Goal: Register for event/course

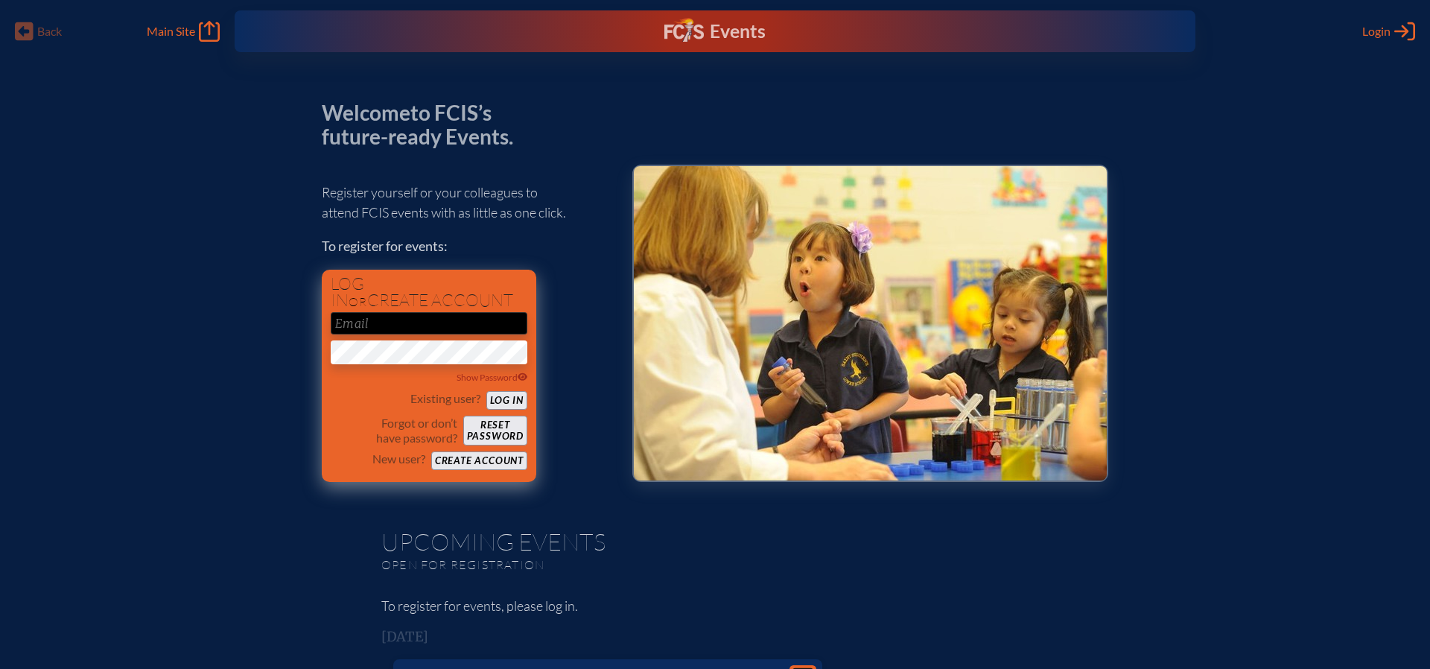
type input "kfernandez@carrollton.org"
click at [514, 401] on button "Log in" at bounding box center [506, 400] width 41 height 19
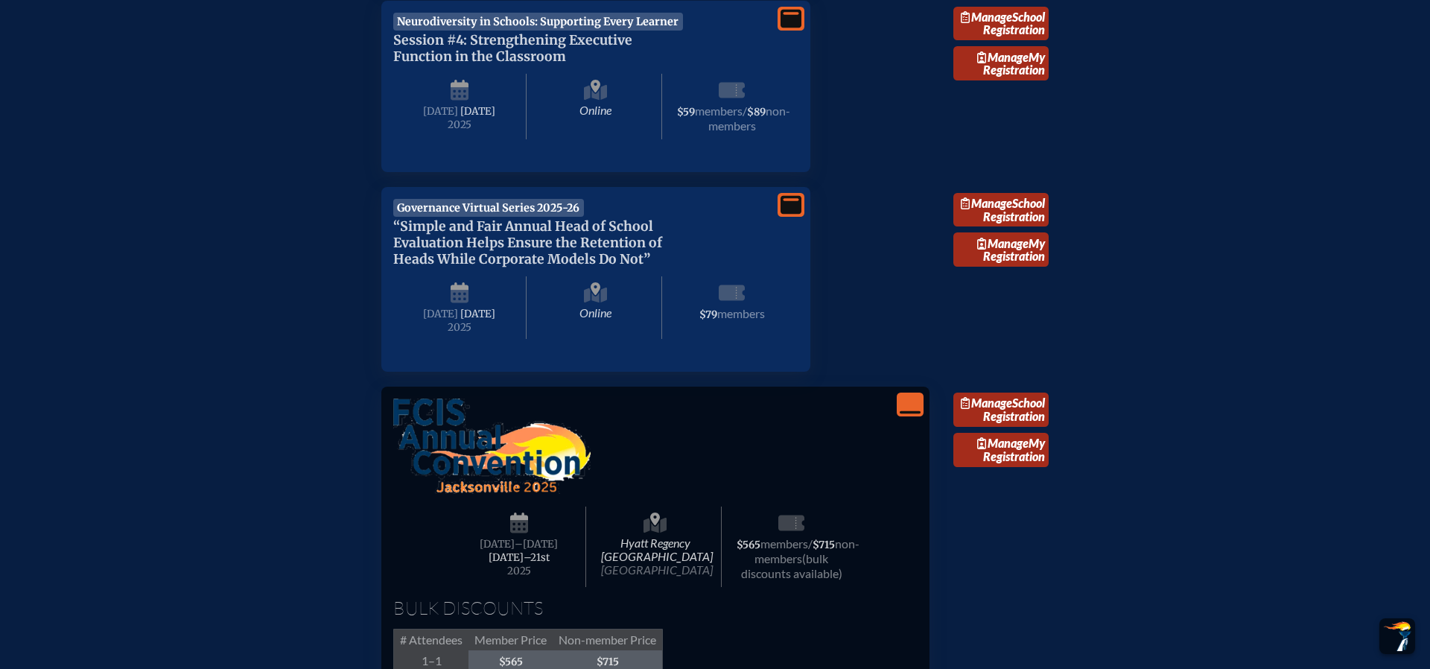
scroll to position [1138, 0]
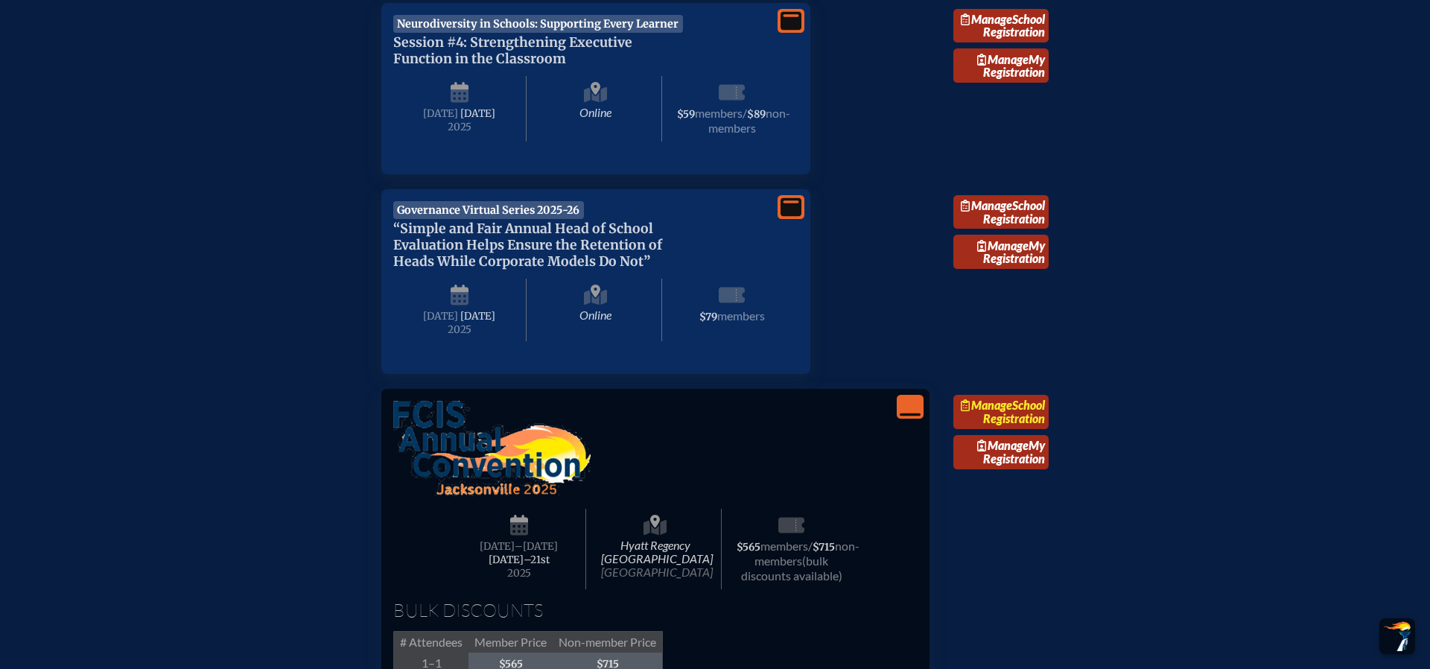
click at [1001, 412] on span "Manage" at bounding box center [986, 405] width 51 height 14
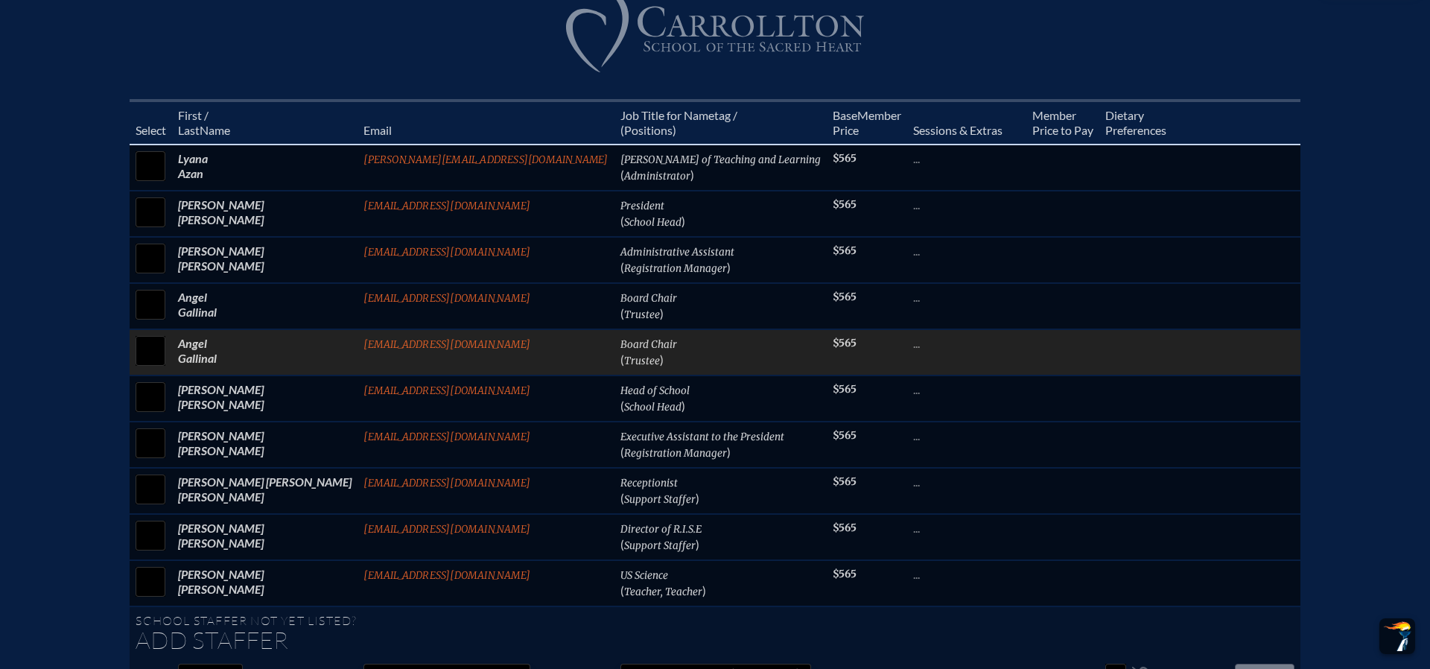
scroll to position [625, 0]
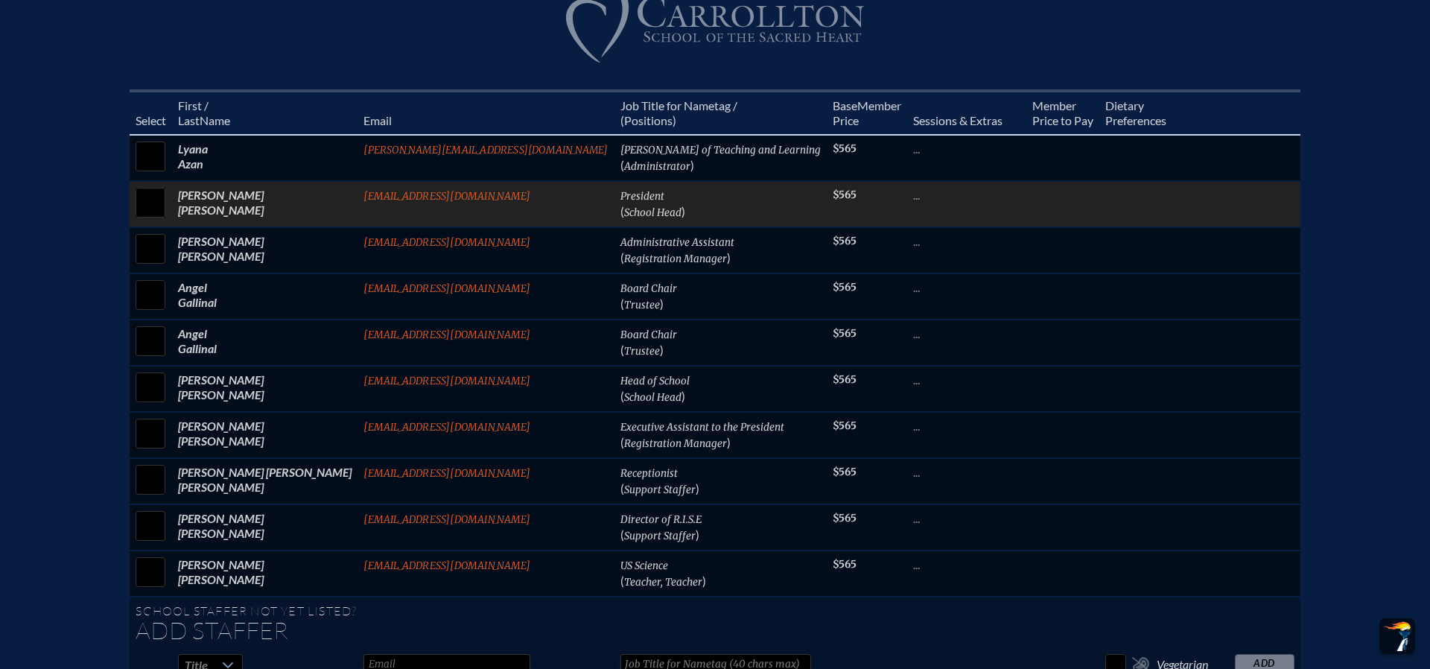
click at [169, 209] on input "checkbox" at bounding box center [150, 202] width 37 height 37
checkbox input "true"
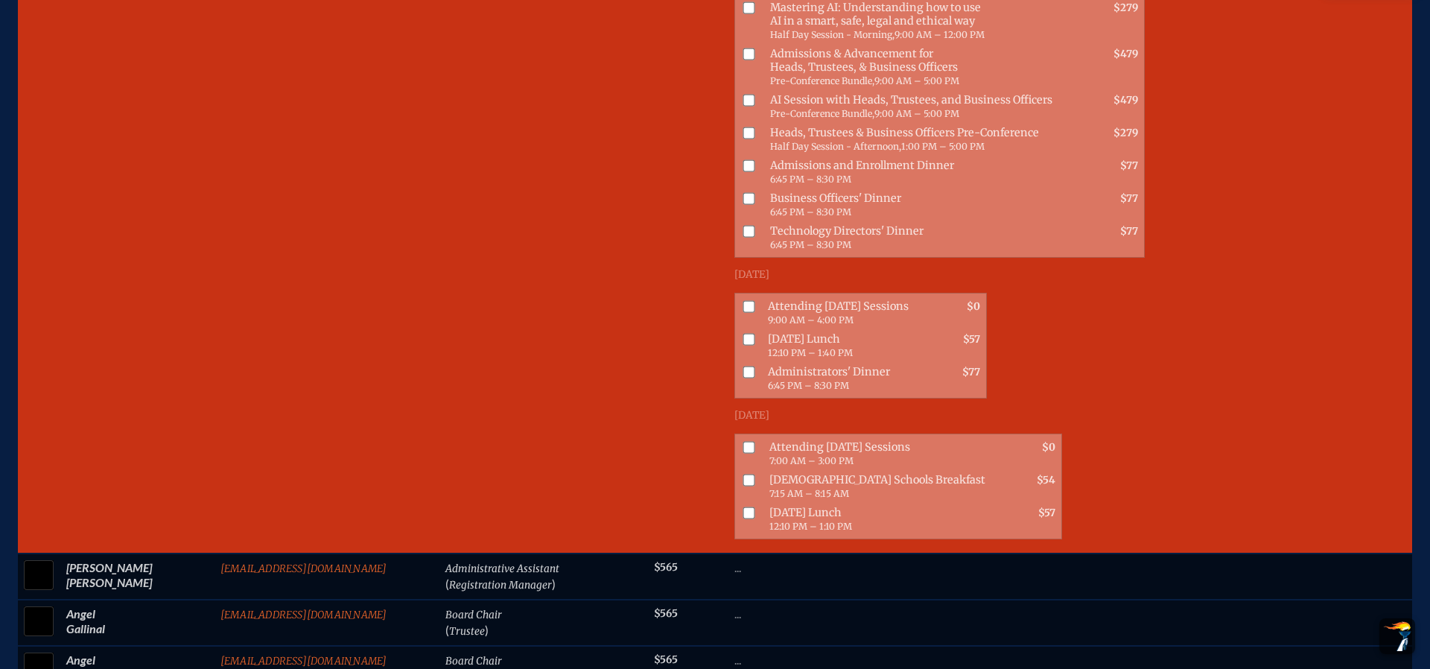
scroll to position [948, 0]
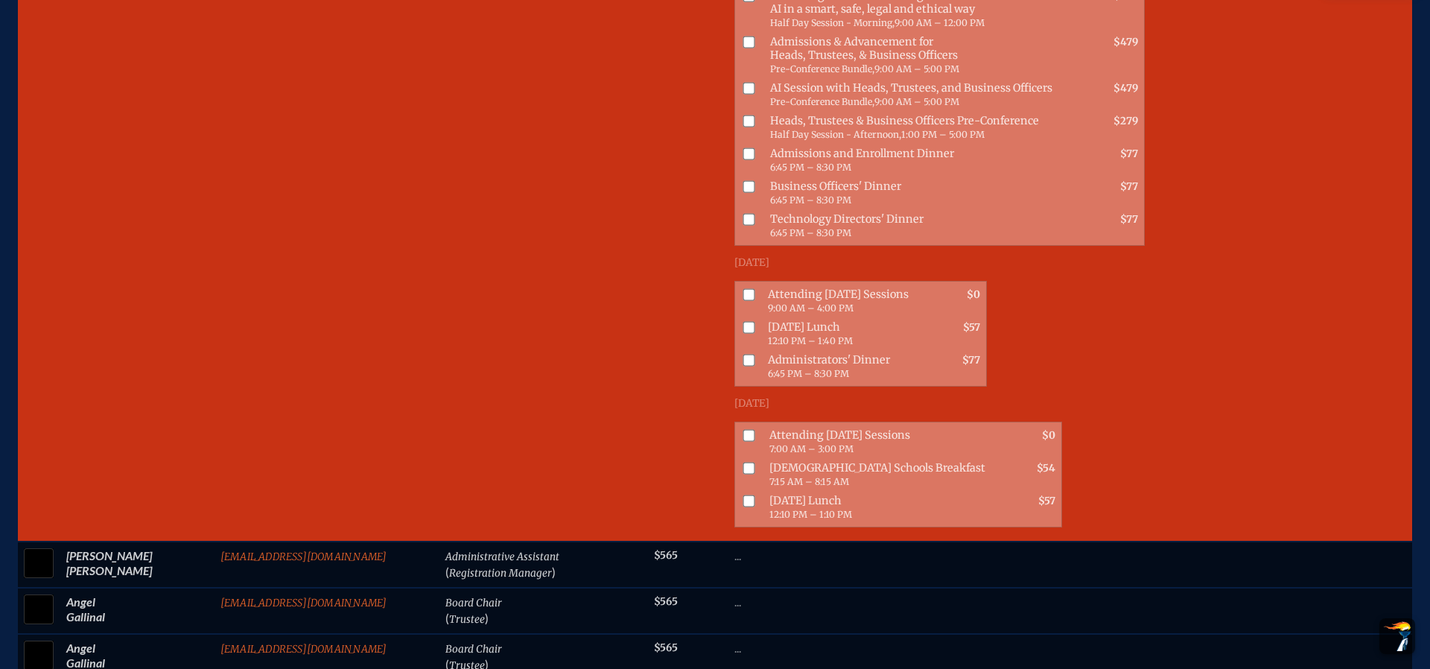
click at [743, 288] on input "checkbox" at bounding box center [749, 294] width 12 height 12
checkbox input "true"
click at [743, 321] on input "checkbox" at bounding box center [749, 327] width 12 height 12
checkbox input "true"
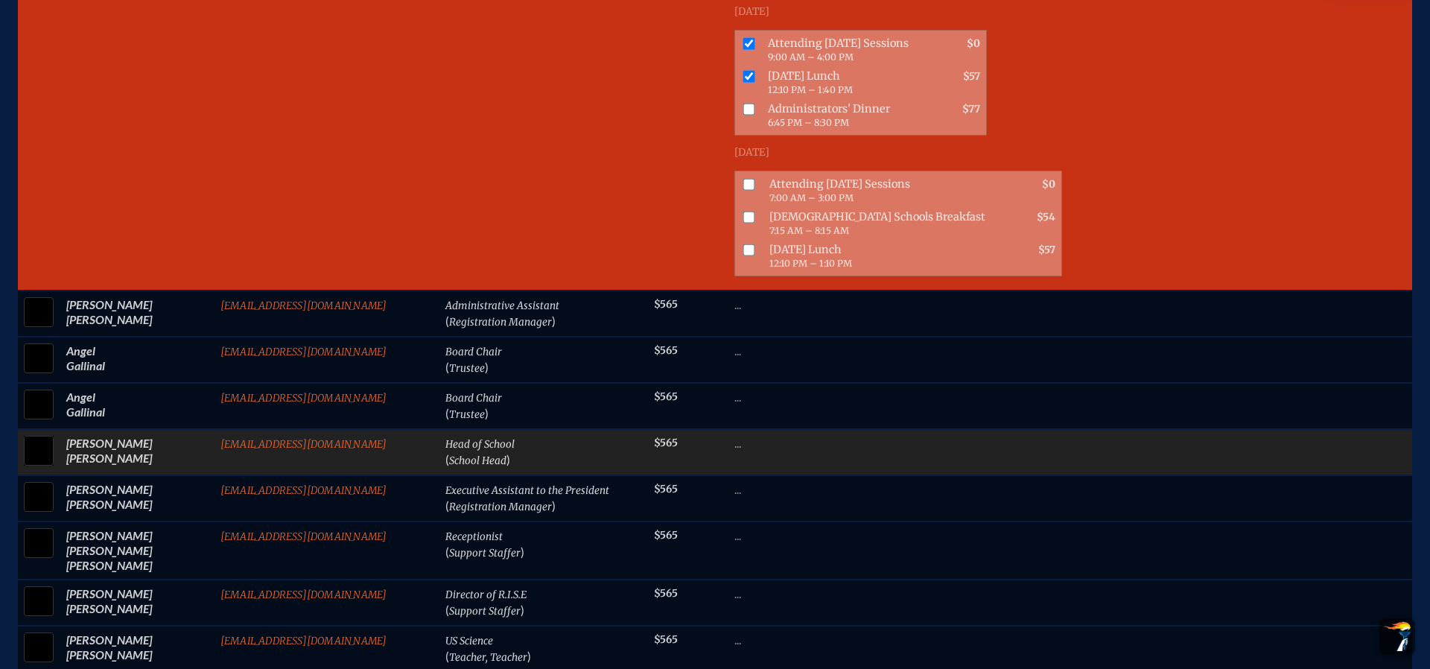
scroll to position [1213, 0]
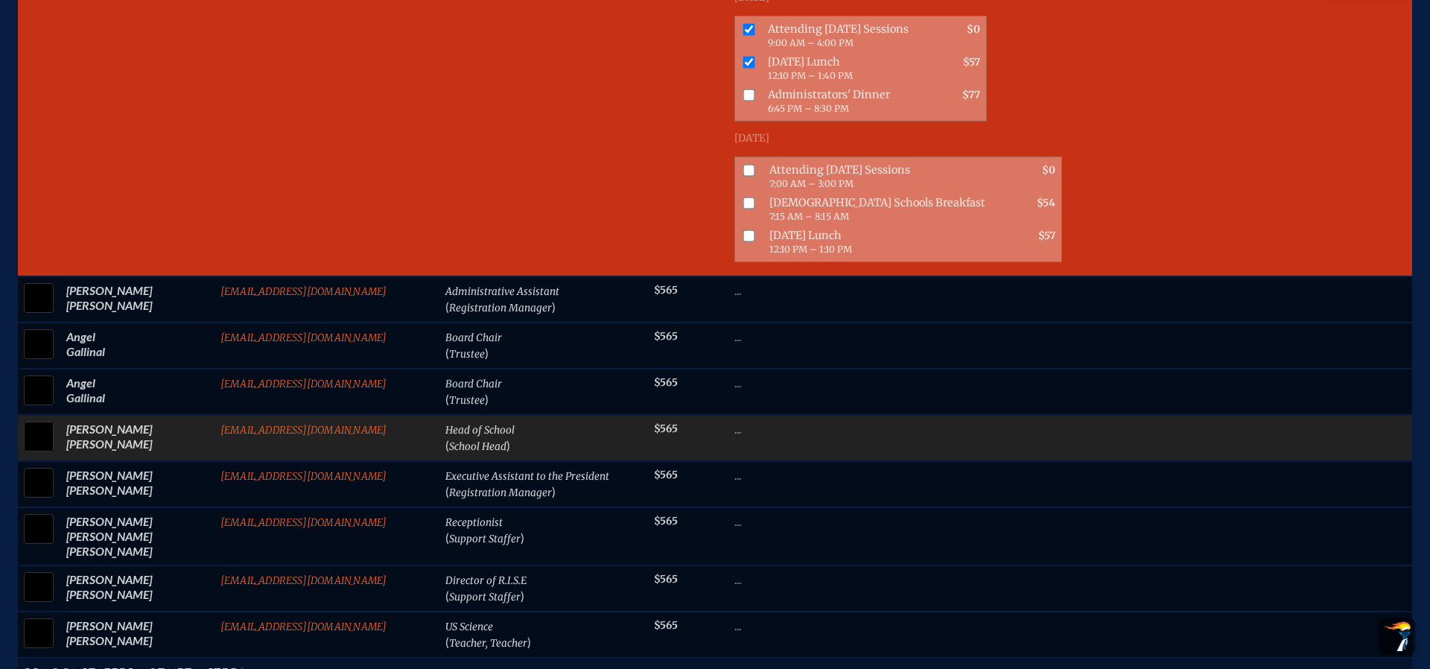
click at [38, 418] on input "checkbox" at bounding box center [38, 436] width 37 height 37
checkbox input "true"
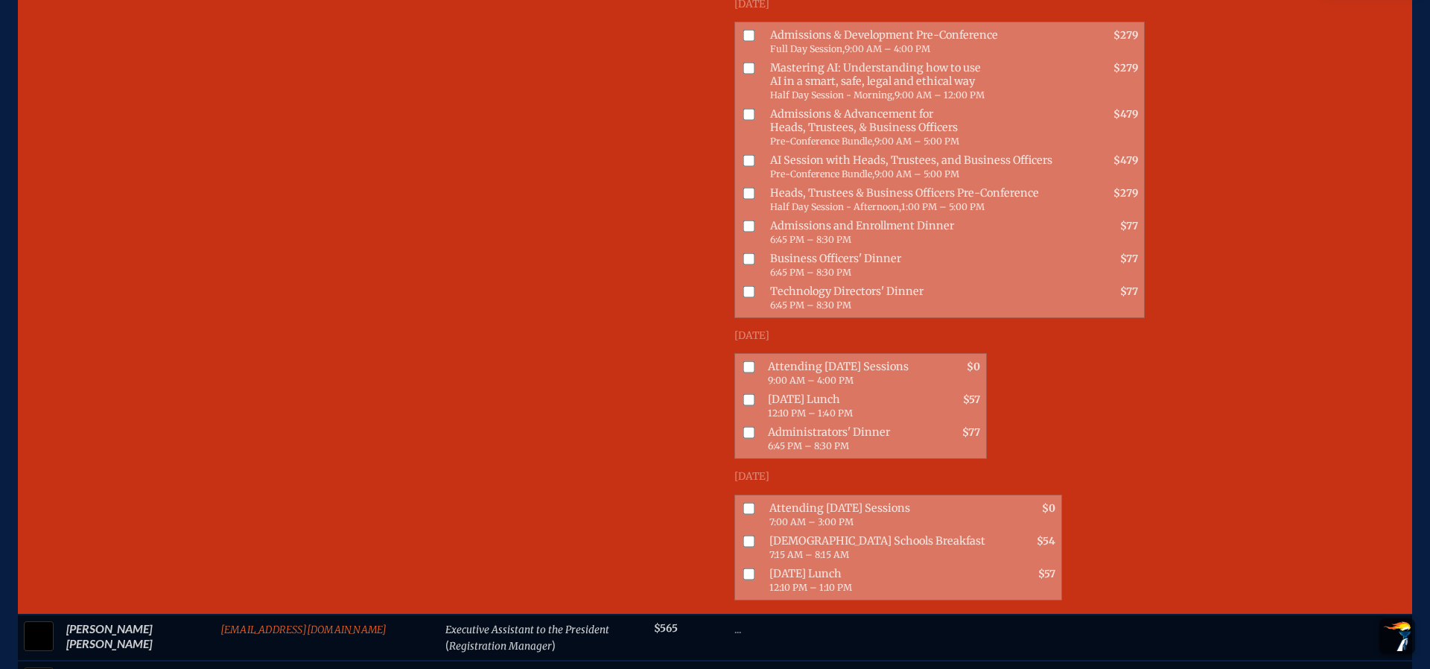
scroll to position [1715, 0]
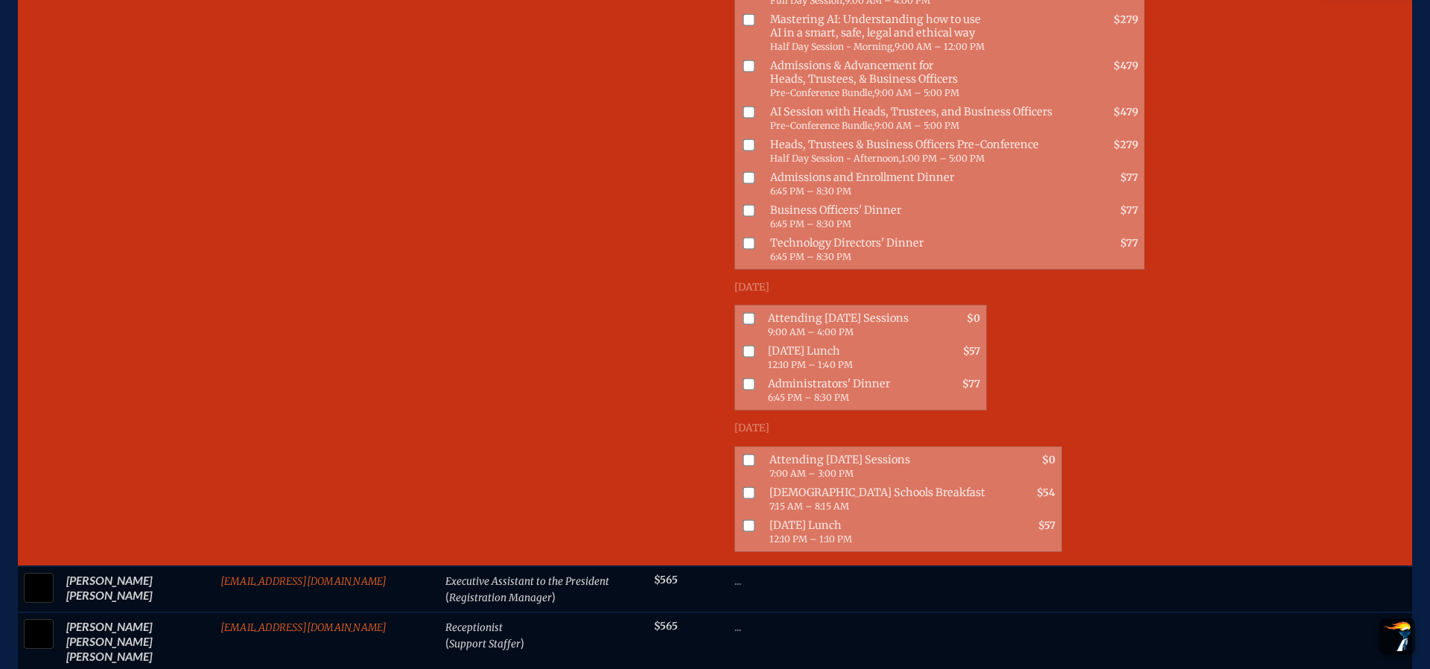
click at [743, 313] on input "checkbox" at bounding box center [749, 319] width 12 height 12
checkbox input "true"
click at [743, 346] on input "checkbox" at bounding box center [749, 352] width 12 height 12
checkbox input "true"
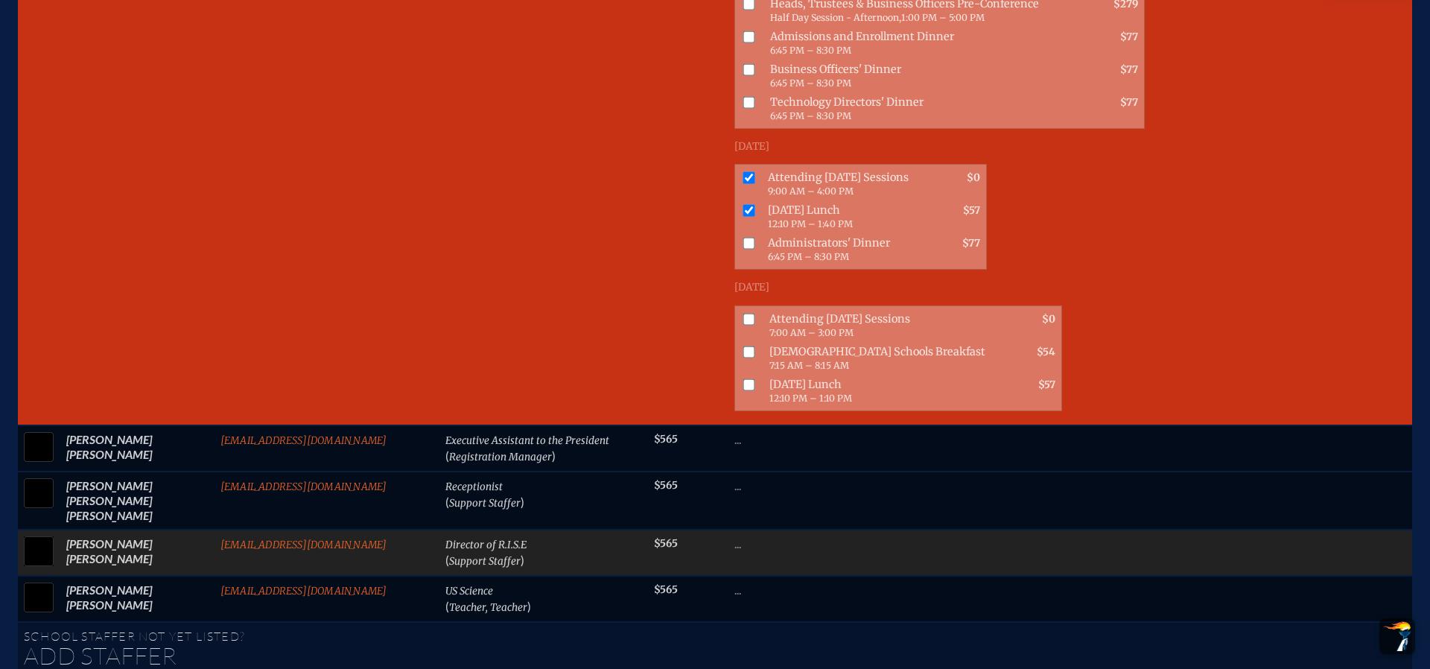
scroll to position [1855, 0]
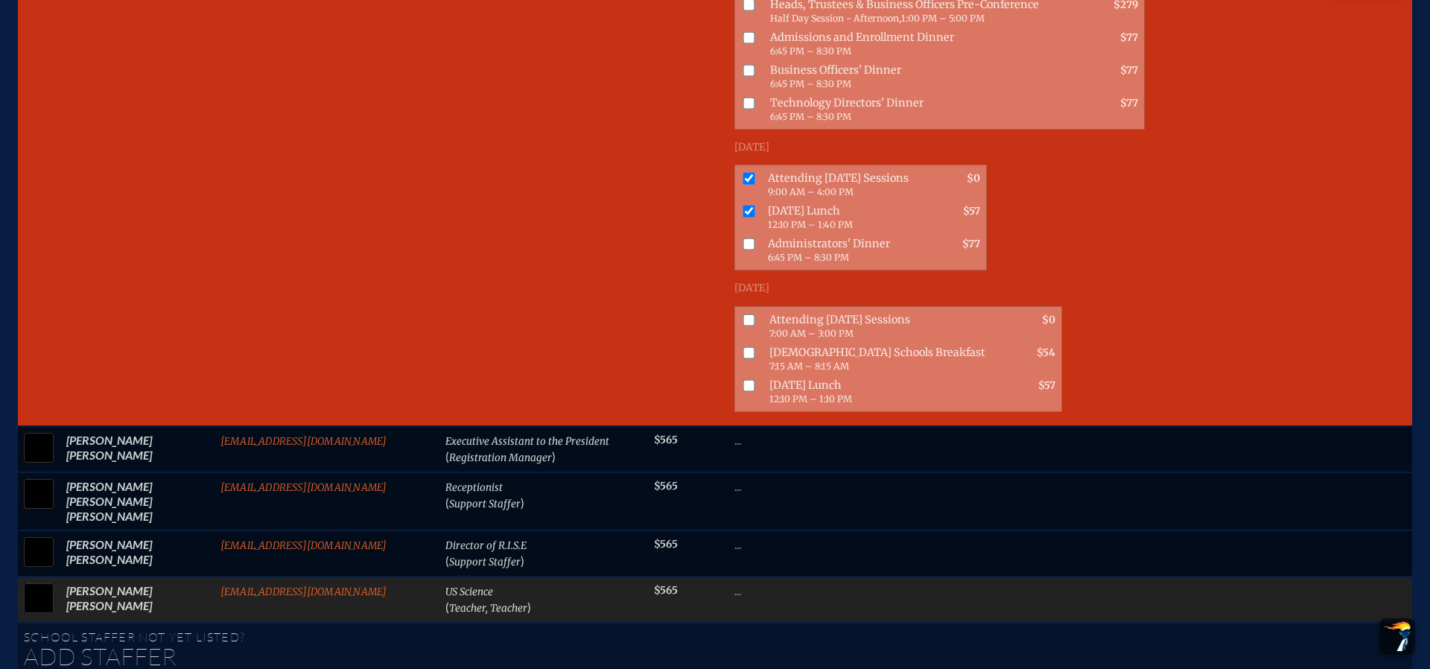
click at [42, 580] on input "checkbox" at bounding box center [38, 598] width 37 height 37
checkbox input "true"
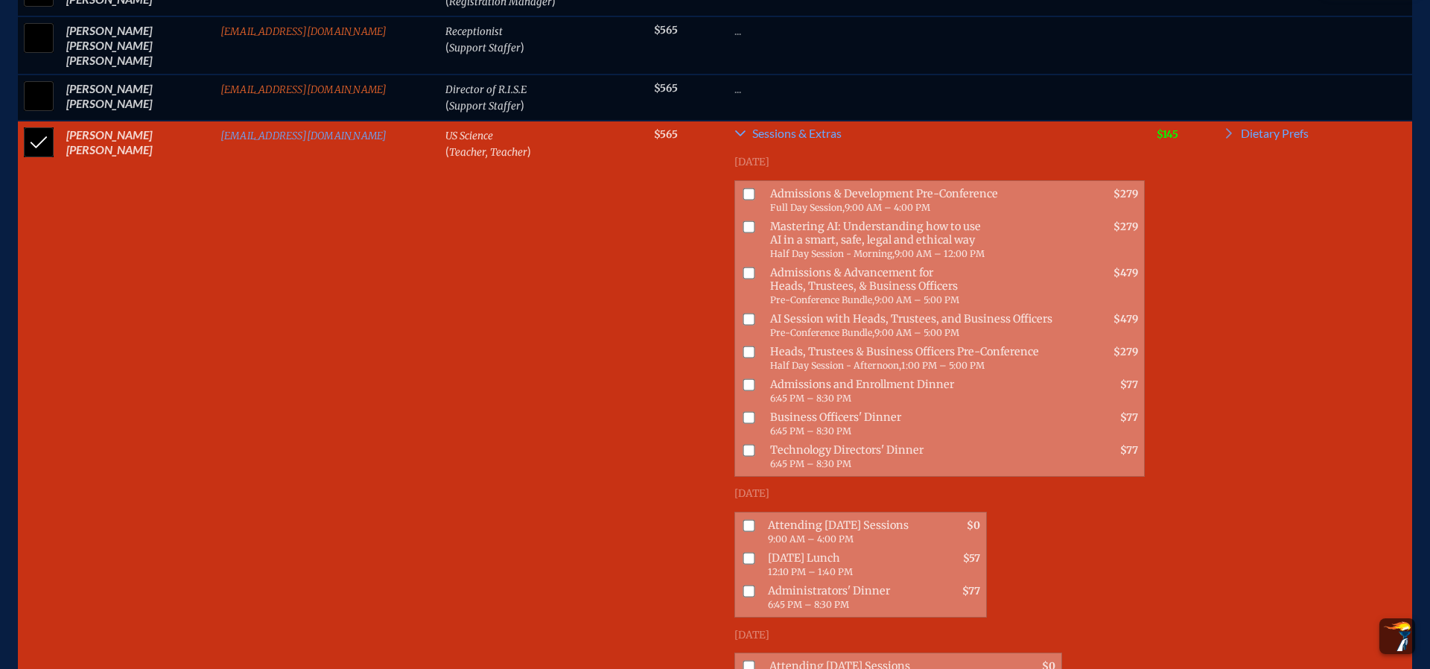
scroll to position [2403, 0]
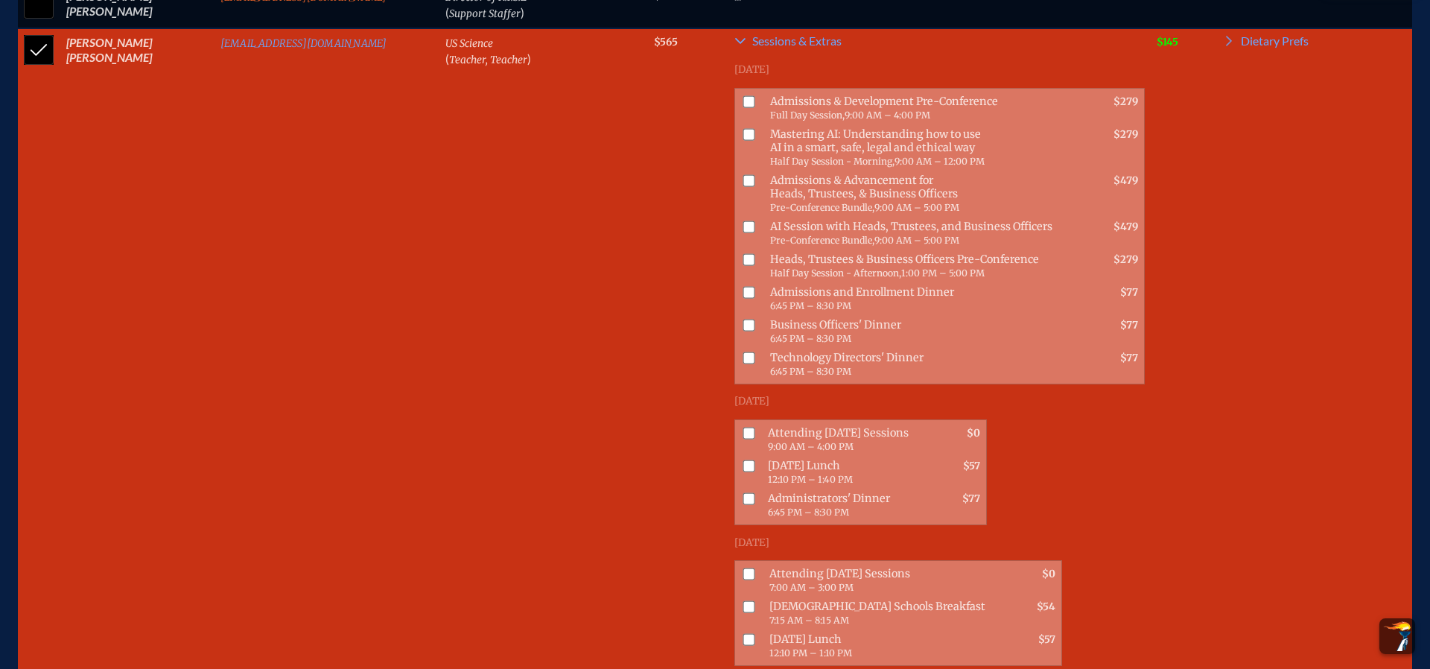
click at [743, 568] on input "checkbox" at bounding box center [749, 574] width 12 height 12
checkbox input "true"
click at [743, 601] on input "checkbox" at bounding box center [749, 607] width 12 height 12
checkbox input "true"
click at [743, 634] on input "checkbox" at bounding box center [749, 640] width 12 height 12
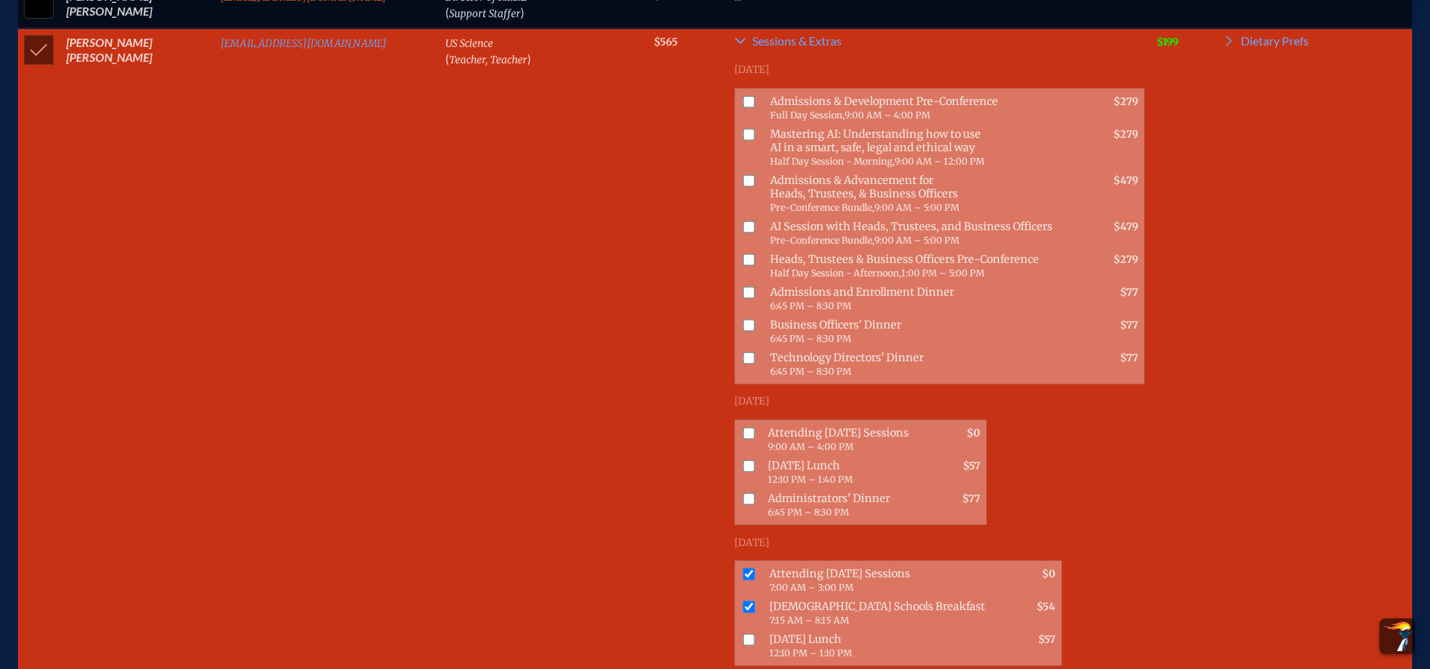
checkbox input "true"
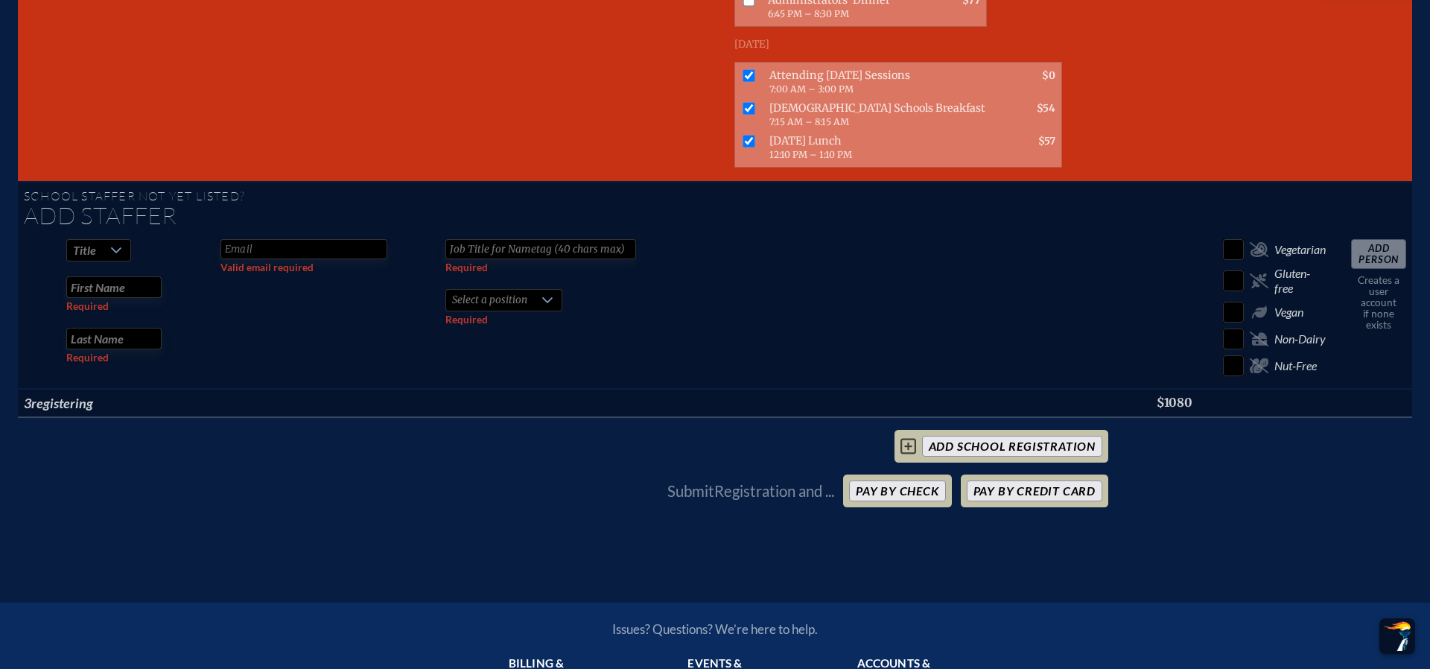
scroll to position [3026, 0]
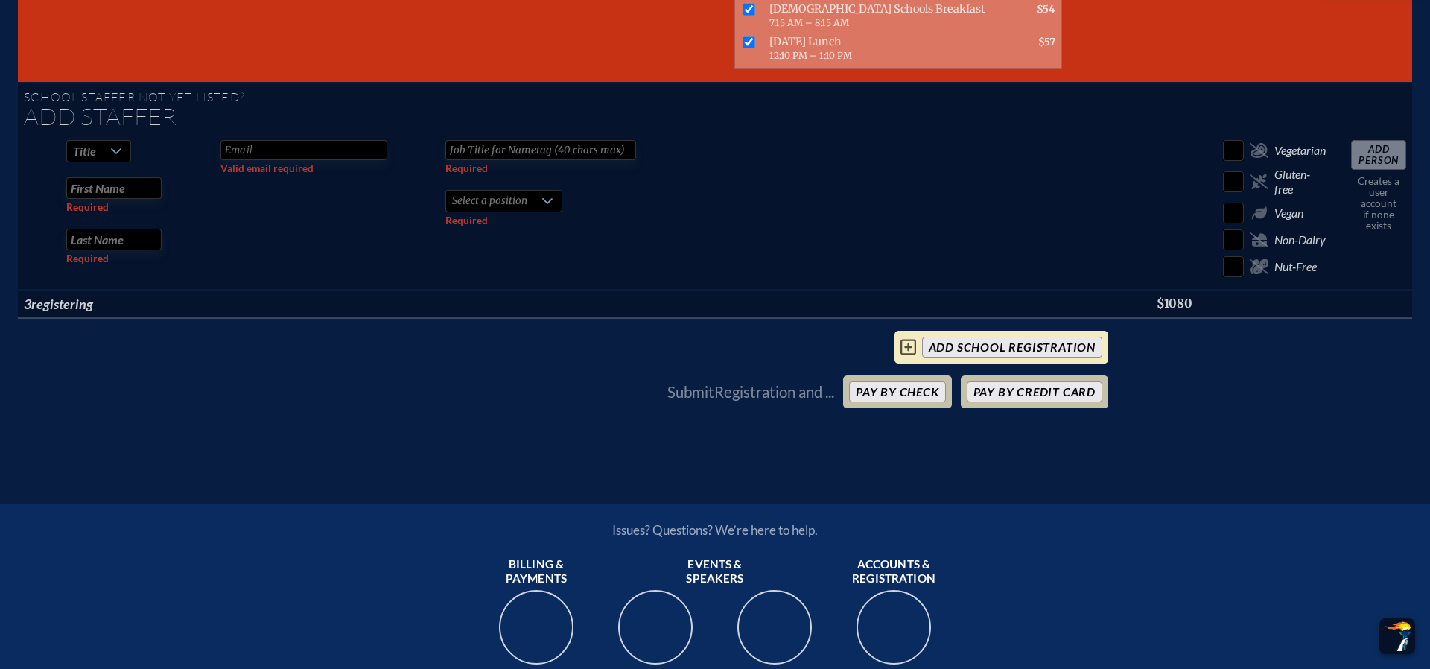
click at [938, 337] on input "add School Registration" at bounding box center [1012, 347] width 180 height 21
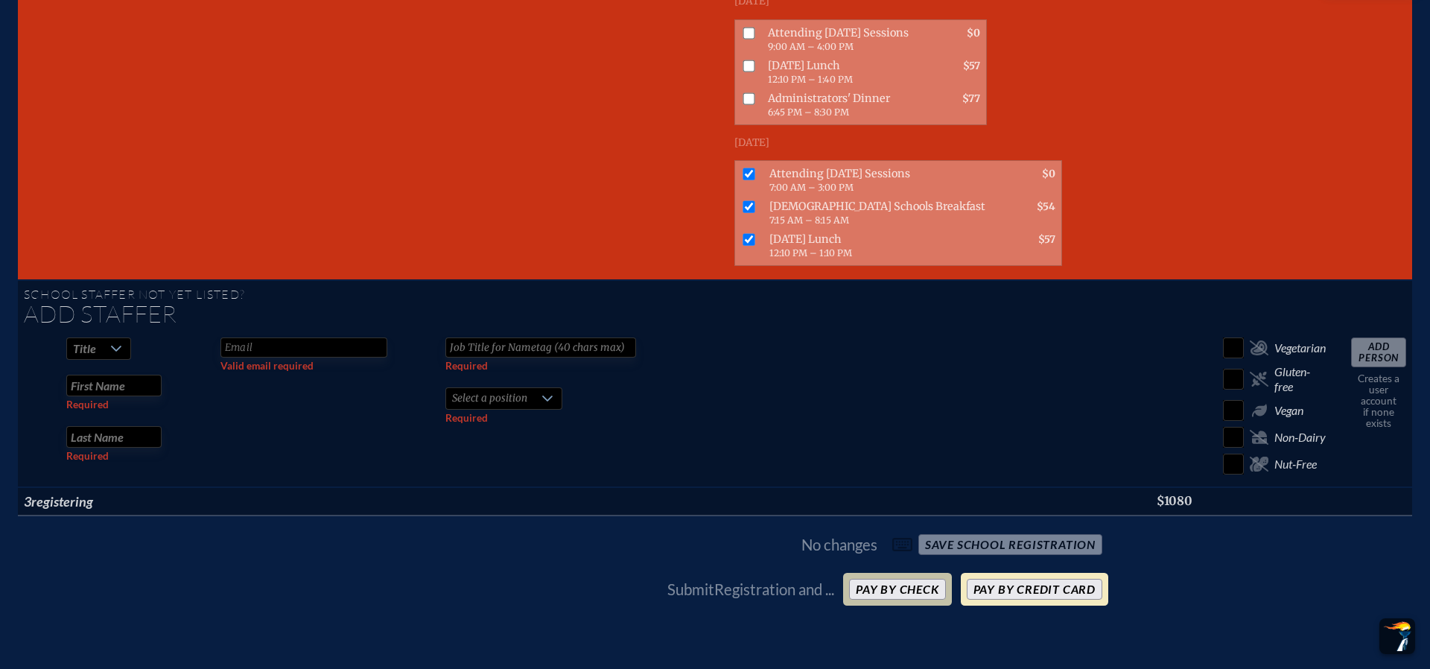
scroll to position [2797, 0]
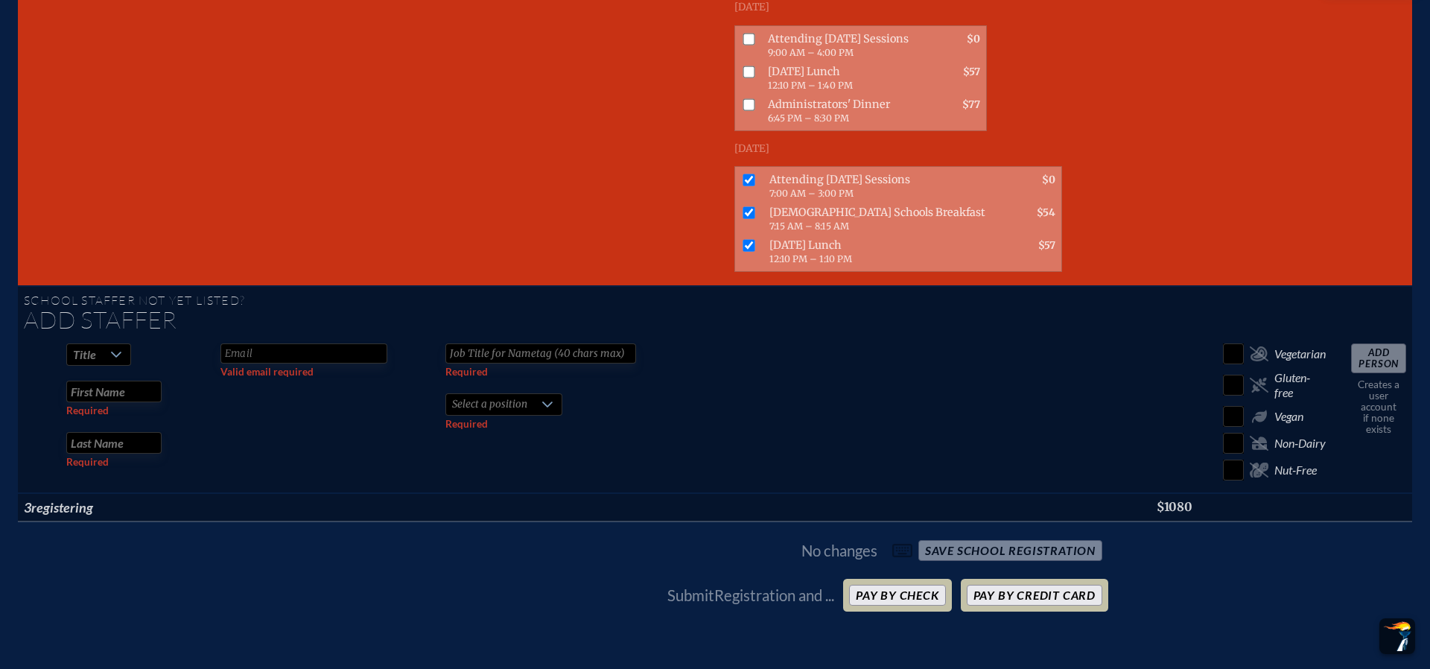
click at [948, 534] on span "No changes save School Registration" at bounding box center [715, 550] width 787 height 33
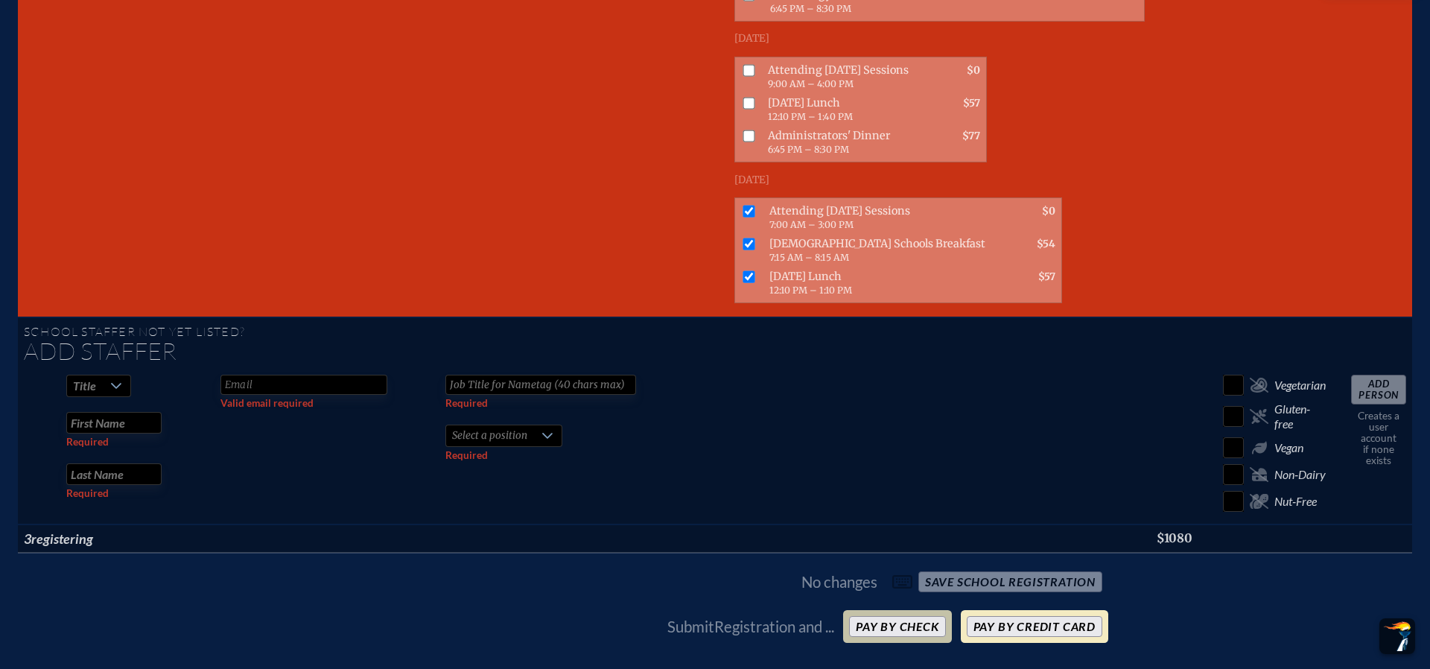
scroll to position [2769, 0]
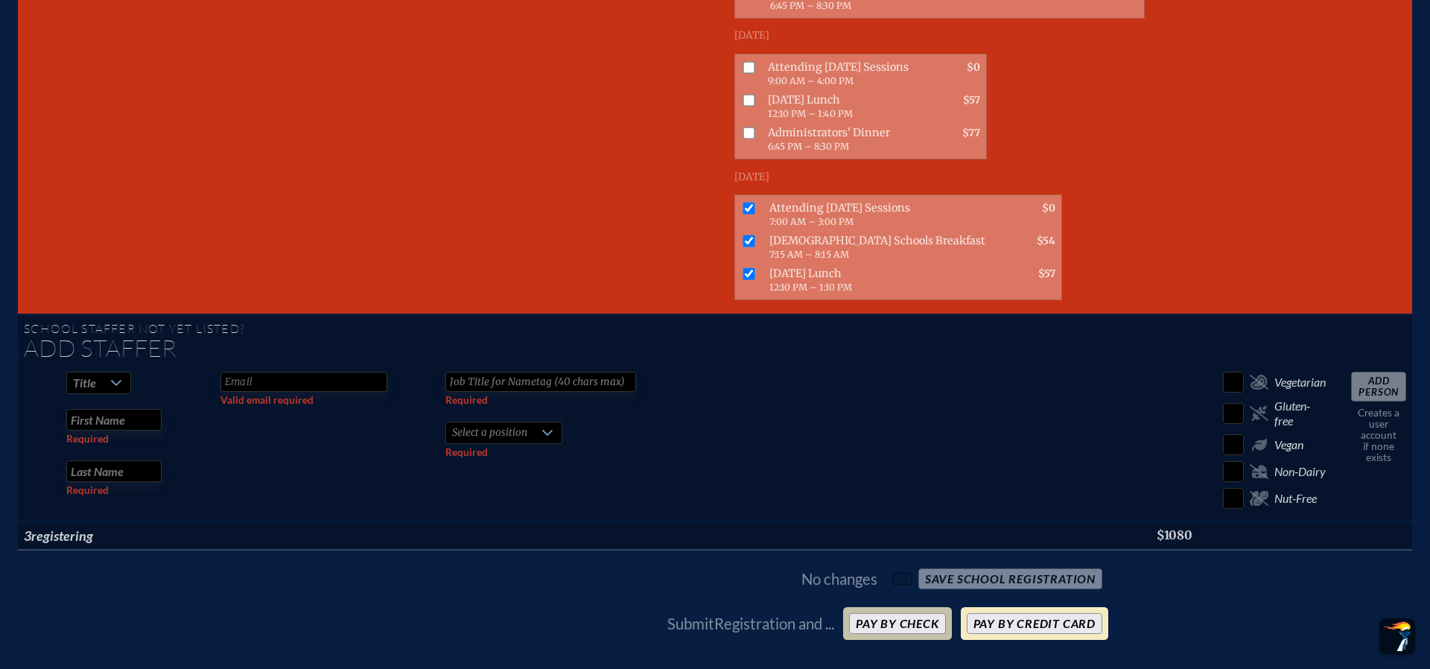
click at [1038, 613] on button "Pay by Credit Card" at bounding box center [1035, 623] width 136 height 21
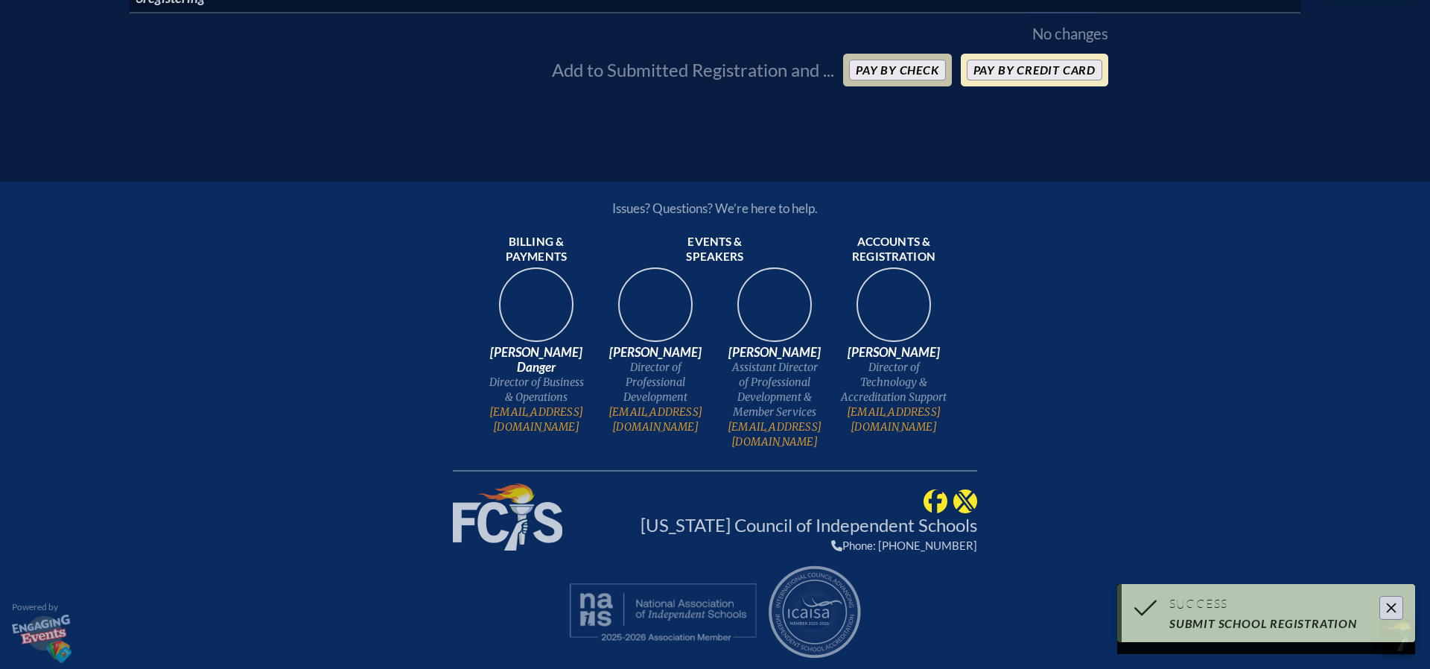
scroll to position [1579, 0]
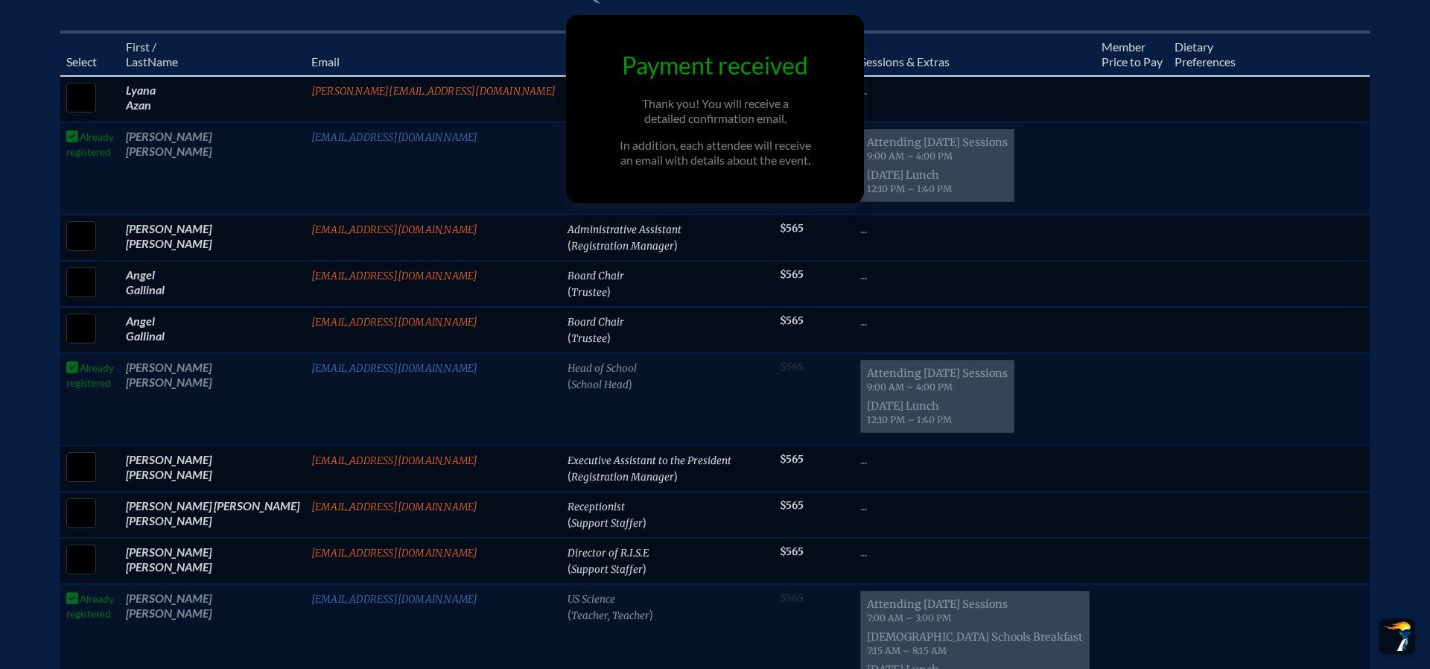
scroll to position [601, 0]
